Goal: Information Seeking & Learning: Learn about a topic

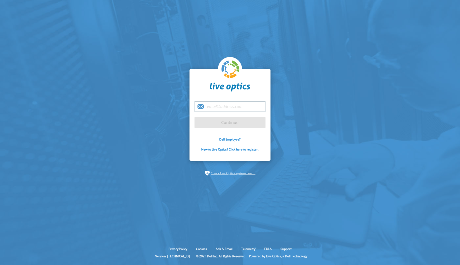
click at [217, 106] on input "email" at bounding box center [230, 106] width 71 height 11
paste input "[EMAIL_ADDRESS][DOMAIN_NAME]"
type input "[EMAIL_ADDRESS][DOMAIN_NAME]"
click at [195, 117] on input "Continue" at bounding box center [230, 122] width 71 height 11
click at [201, 121] on input "Continue" at bounding box center [230, 122] width 71 height 11
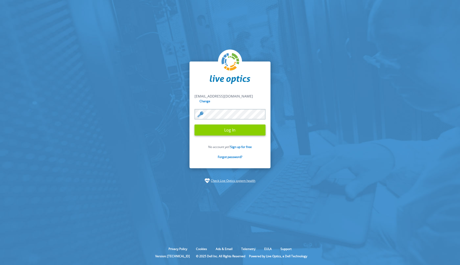
click at [219, 127] on input "Log In" at bounding box center [230, 130] width 71 height 11
click at [220, 129] on input "Log In" at bounding box center [230, 130] width 71 height 11
click at [220, 128] on input "Log In" at bounding box center [230, 130] width 71 height 11
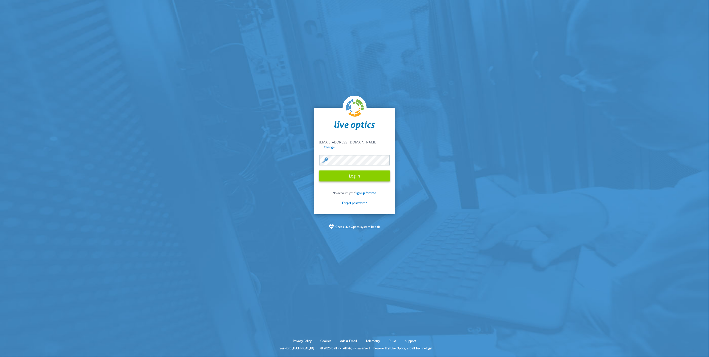
click at [350, 174] on input "Log In" at bounding box center [354, 175] width 71 height 11
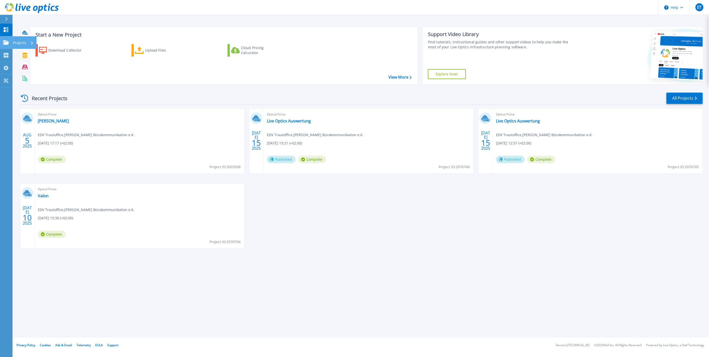
click at [8, 43] on icon at bounding box center [6, 42] width 6 height 4
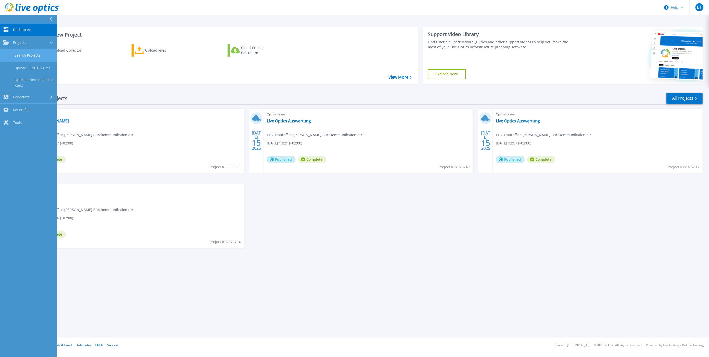
click at [29, 54] on link "Search Projects" at bounding box center [28, 55] width 57 height 13
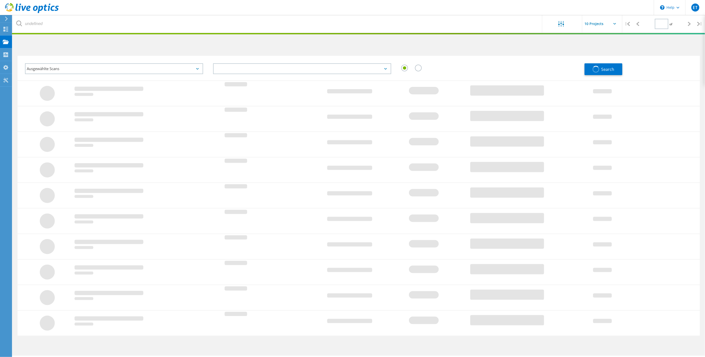
type input "1"
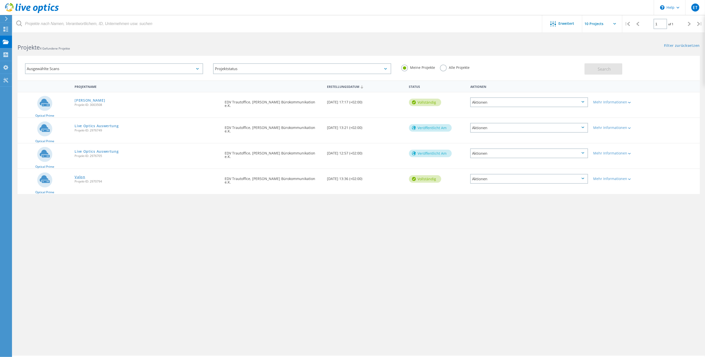
click at [78, 175] on link "Valon" at bounding box center [80, 177] width 11 height 4
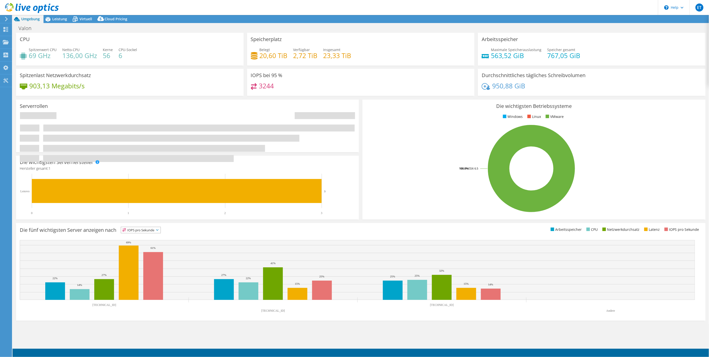
select select "USD"
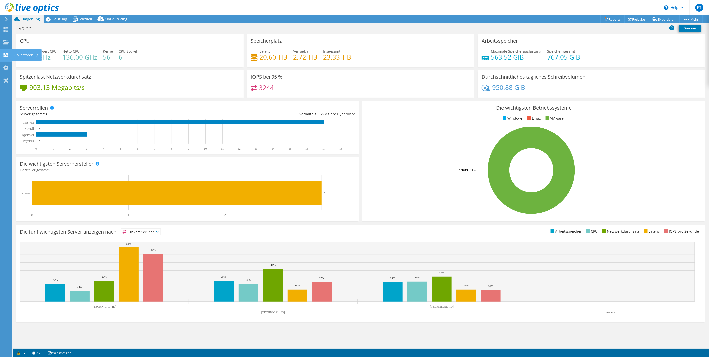
click at [6, 56] on icon at bounding box center [6, 55] width 6 height 5
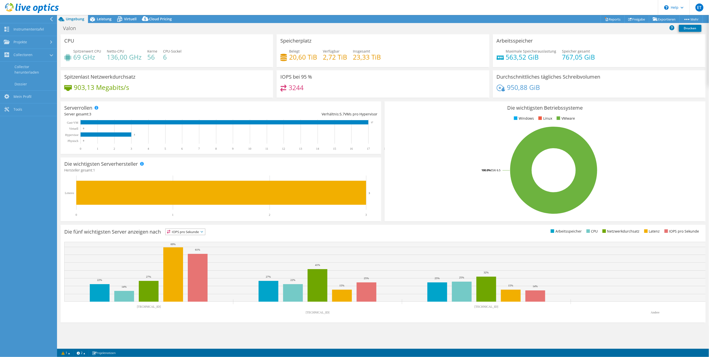
click at [568, 31] on div "Valon Drucken" at bounding box center [383, 28] width 652 height 9
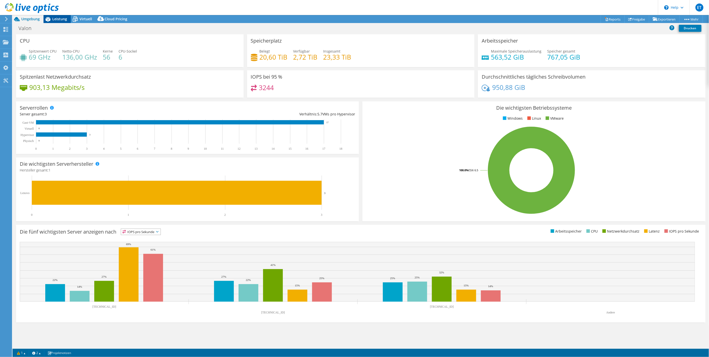
click at [51, 20] on icon at bounding box center [48, 19] width 9 height 9
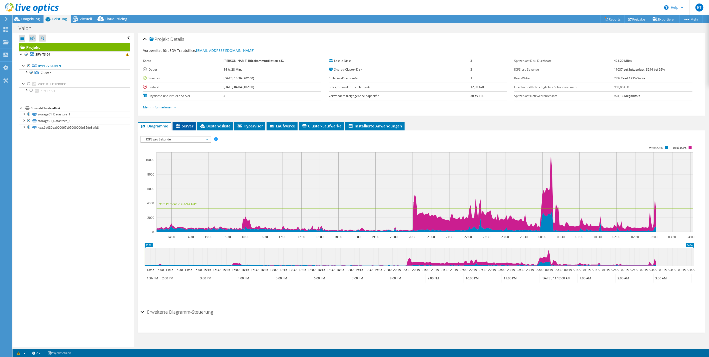
click at [185, 125] on span "Server" at bounding box center [184, 125] width 18 height 5
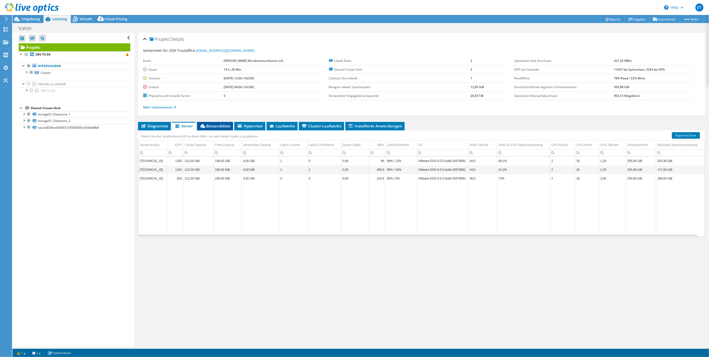
click at [219, 127] on span "Bestandsliste" at bounding box center [215, 125] width 31 height 5
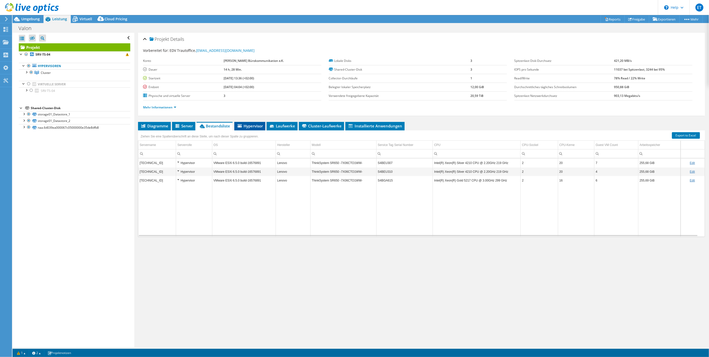
click at [250, 125] on span "Hypervisor" at bounding box center [250, 125] width 26 height 5
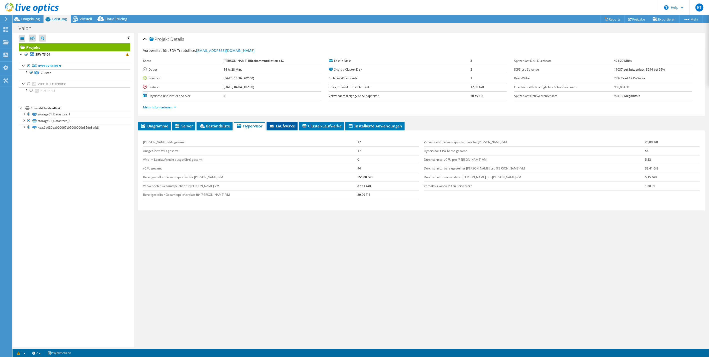
click at [281, 126] on span "Laufwerke" at bounding box center [282, 125] width 26 height 5
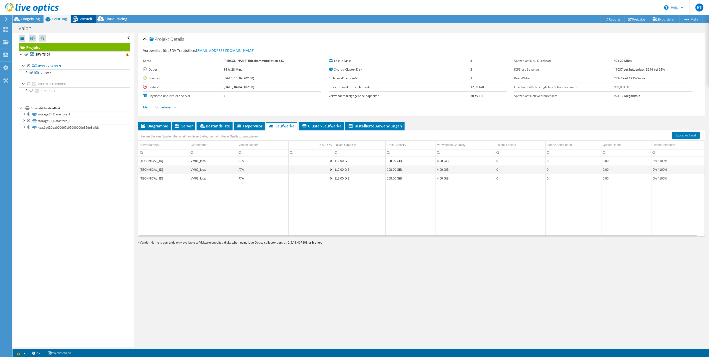
click at [83, 18] on span "Virtuell" at bounding box center [86, 19] width 13 height 5
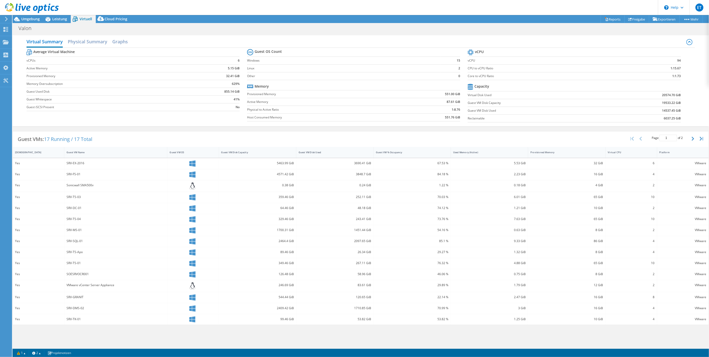
click at [187, 19] on div "Projektmaßnahmen Projektmaßnahmen Reports Freigabe Exportieren vSAN ReadyNode S…" at bounding box center [361, 19] width 696 height 8
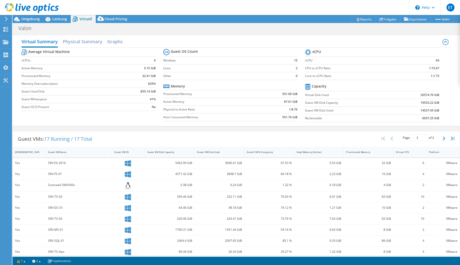
click at [131, 28] on div "Valon Drucken" at bounding box center [237, 28] width 448 height 9
click at [60, 17] on span "Leistung" at bounding box center [59, 19] width 15 height 5
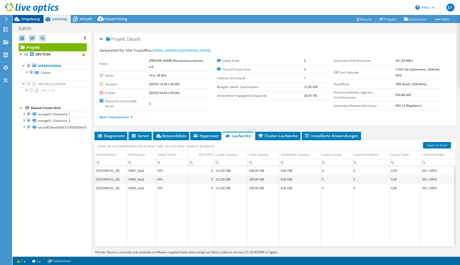
click at [29, 19] on span "Umgebung" at bounding box center [30, 19] width 19 height 5
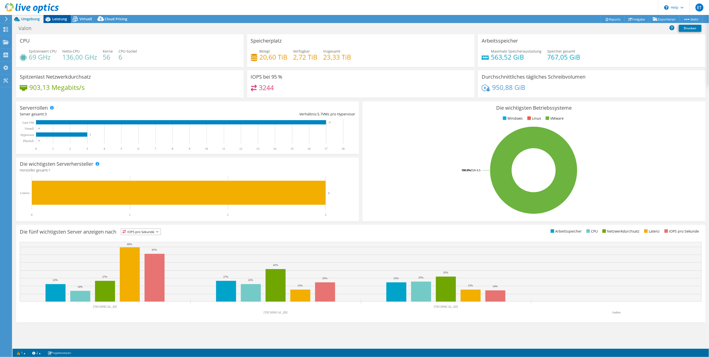
click at [54, 23] on div "Leistung" at bounding box center [57, 19] width 27 height 8
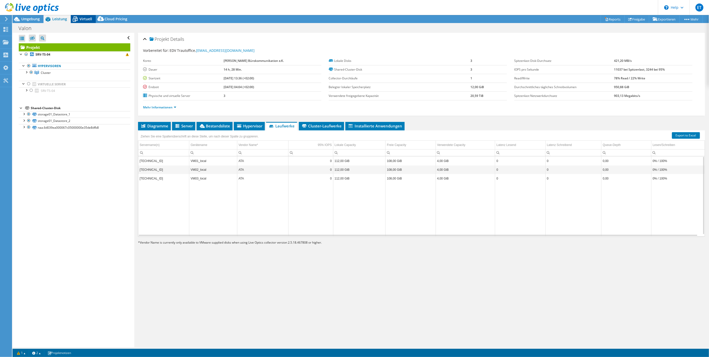
click at [77, 21] on icon at bounding box center [75, 19] width 9 height 9
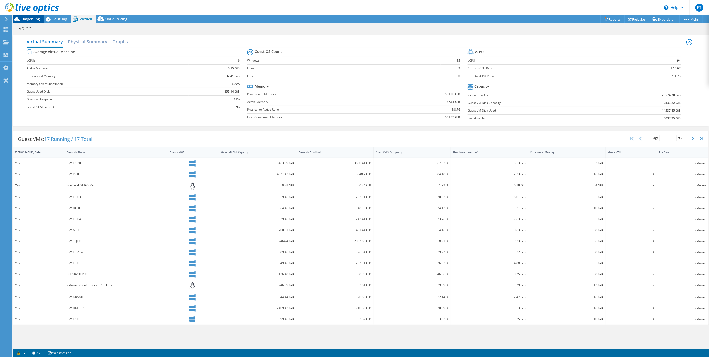
click at [29, 19] on span "Umgebung" at bounding box center [30, 19] width 19 height 5
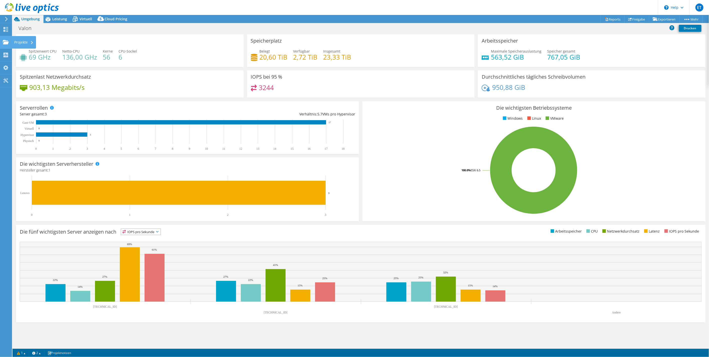
click at [5, 42] on use at bounding box center [6, 42] width 6 height 4
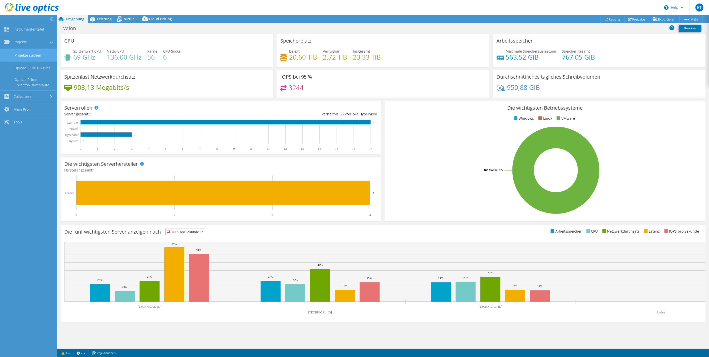
click at [20, 56] on link "Projekte suchen" at bounding box center [28, 55] width 57 height 13
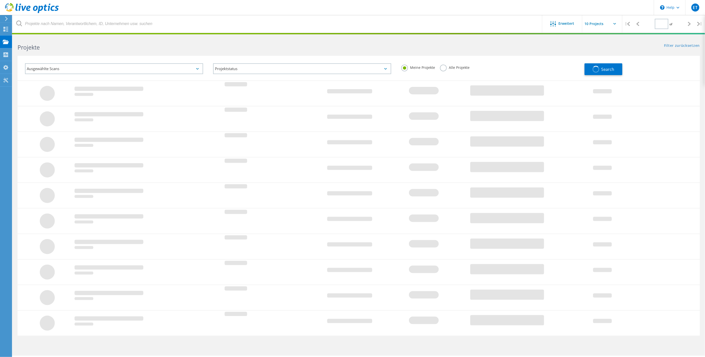
type input "1"
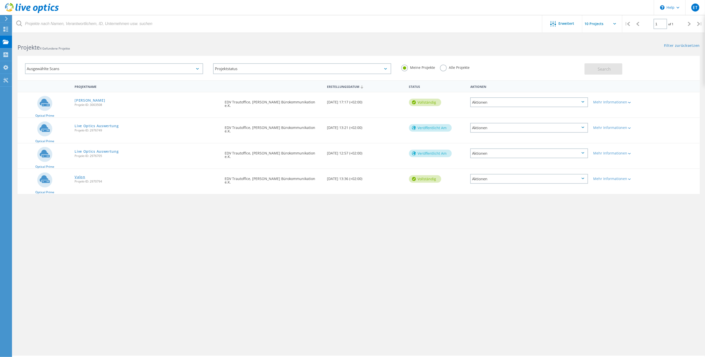
click at [77, 175] on link "Valon" at bounding box center [80, 177] width 11 height 4
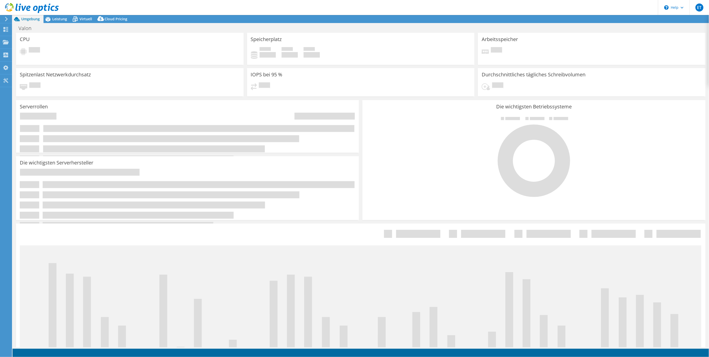
select select "USD"
